Goal: Transaction & Acquisition: Download file/media

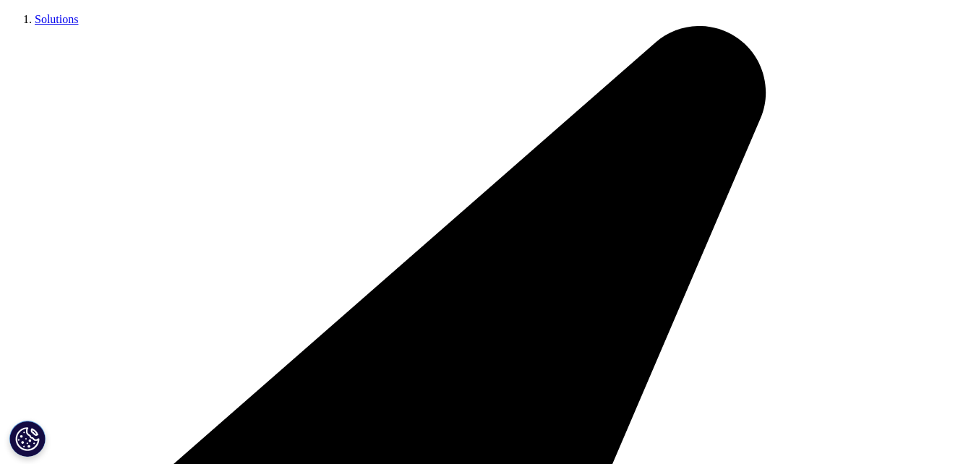
scroll to position [255, 0]
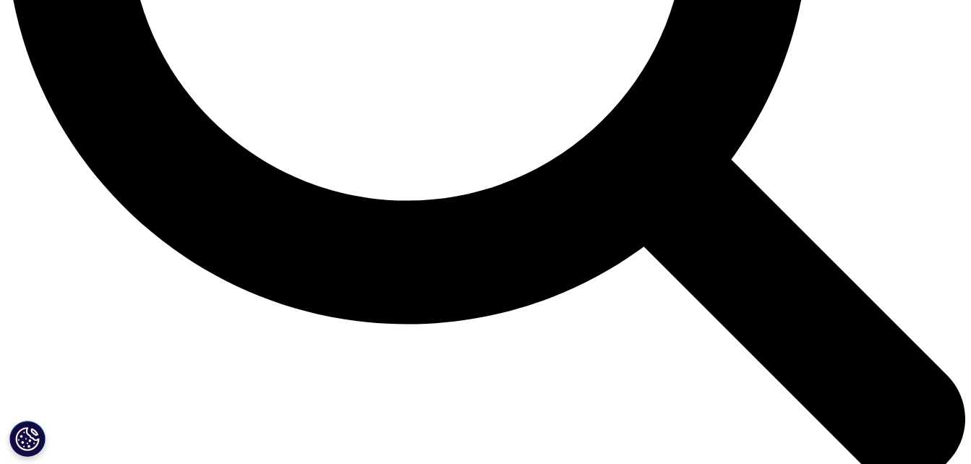
scroll to position [1463, 0]
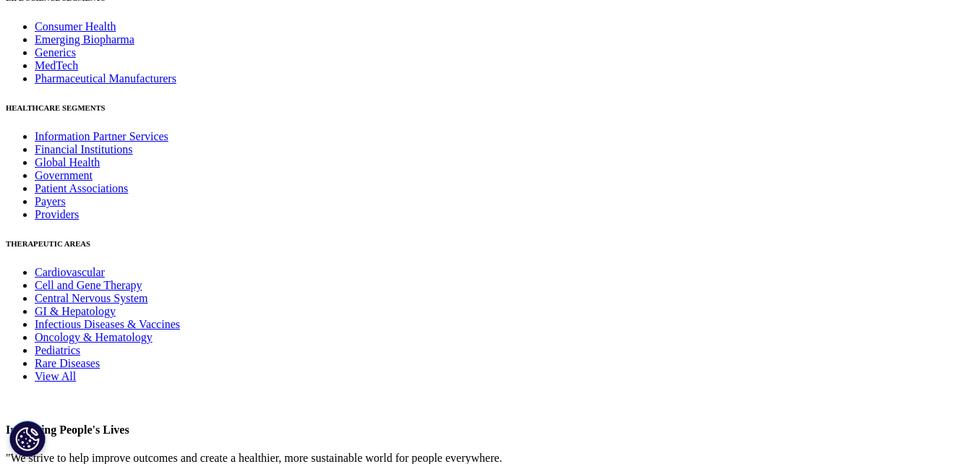
scroll to position [5865, 0]
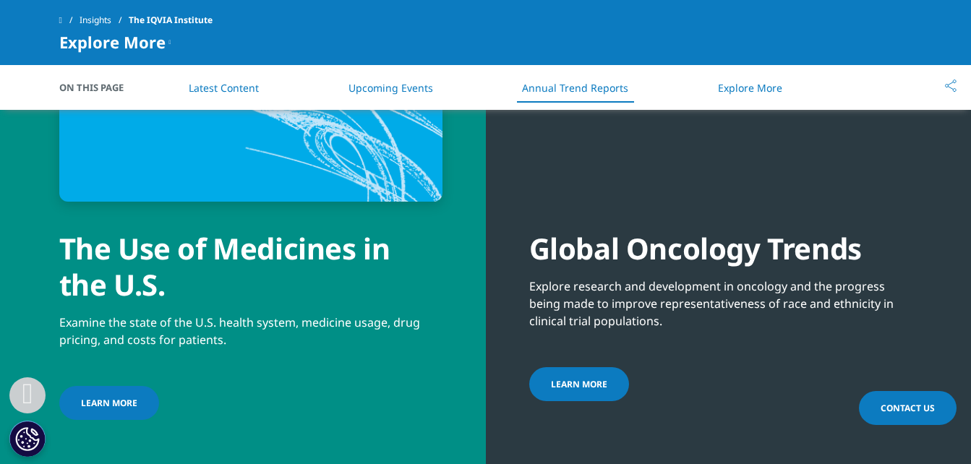
click at [108, 397] on span "LEARN MORE" at bounding box center [109, 403] width 56 height 12
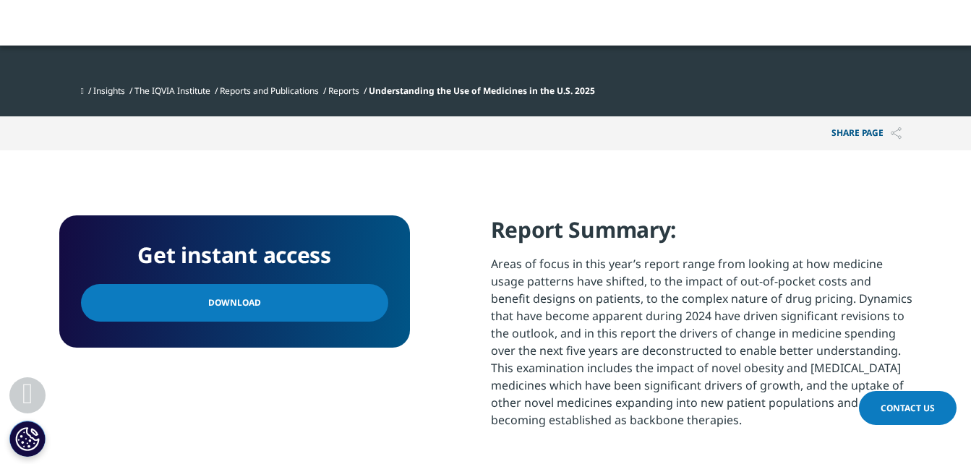
click at [247, 308] on span "Download" at bounding box center [234, 303] width 53 height 16
